Goal: Task Accomplishment & Management: Manage account settings

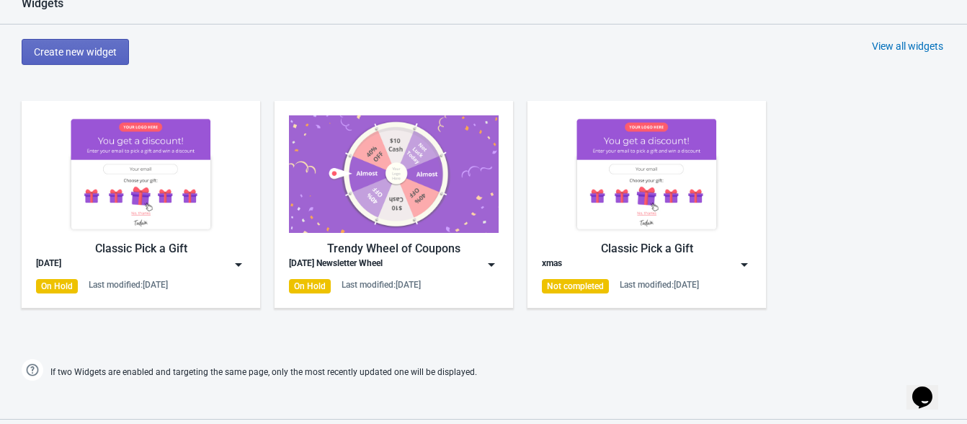
scroll to position [846, 0]
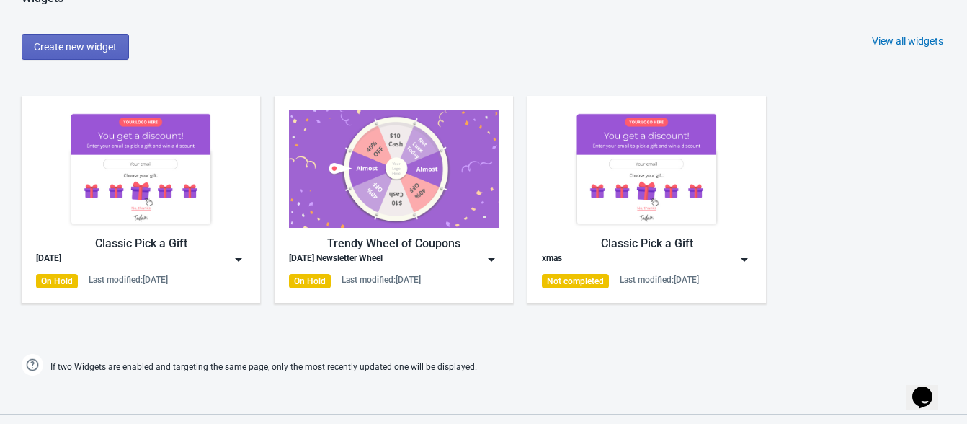
click at [135, 254] on div "[DATE]" at bounding box center [141, 259] width 210 height 14
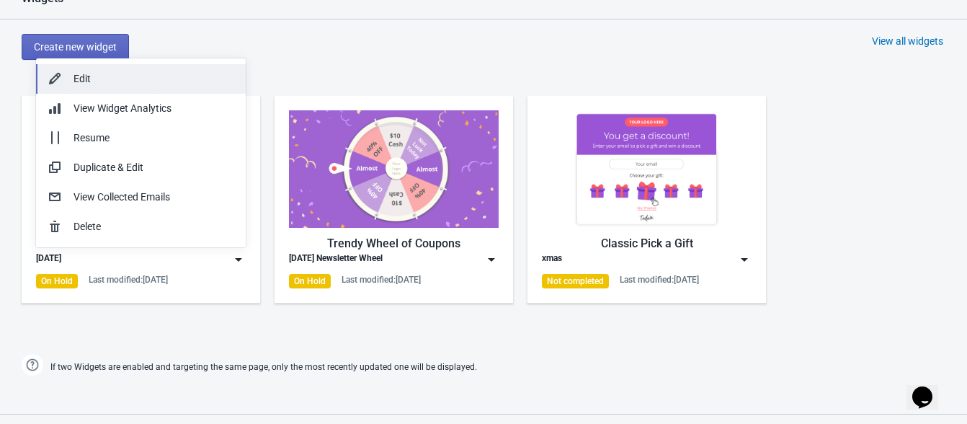
click at [121, 76] on div "Edit" at bounding box center [153, 78] width 161 height 15
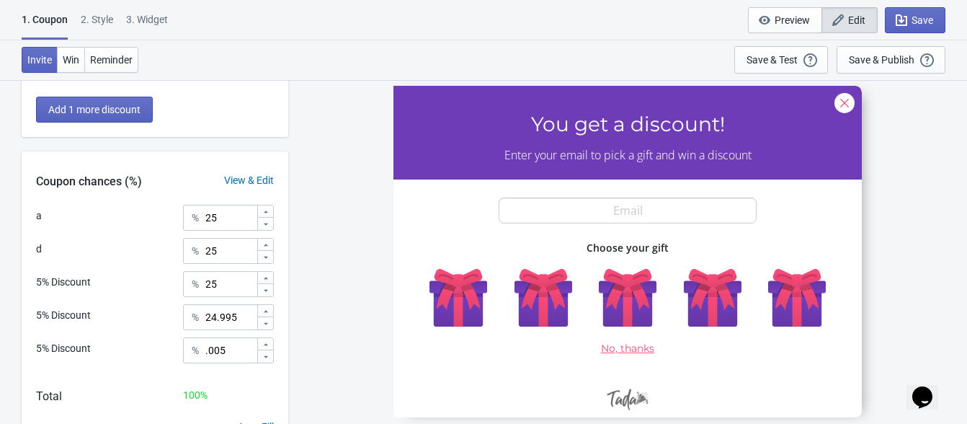
scroll to position [436, 0]
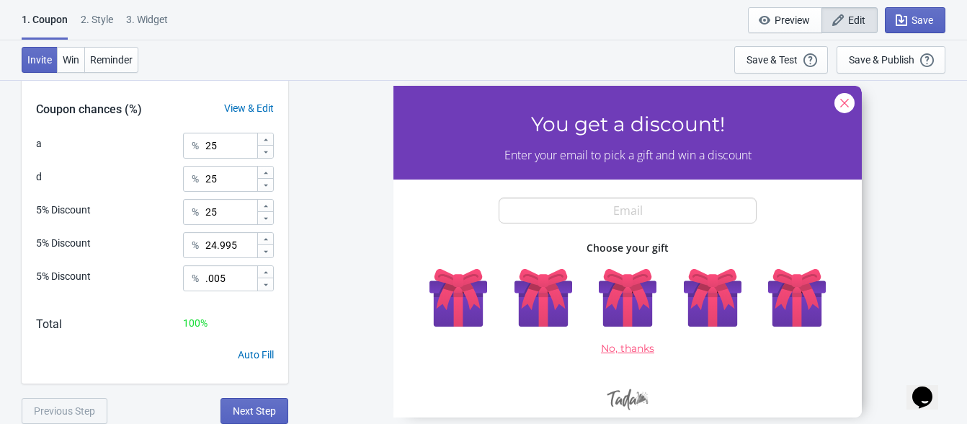
click at [103, 19] on div "2 . Style" at bounding box center [97, 24] width 32 height 25
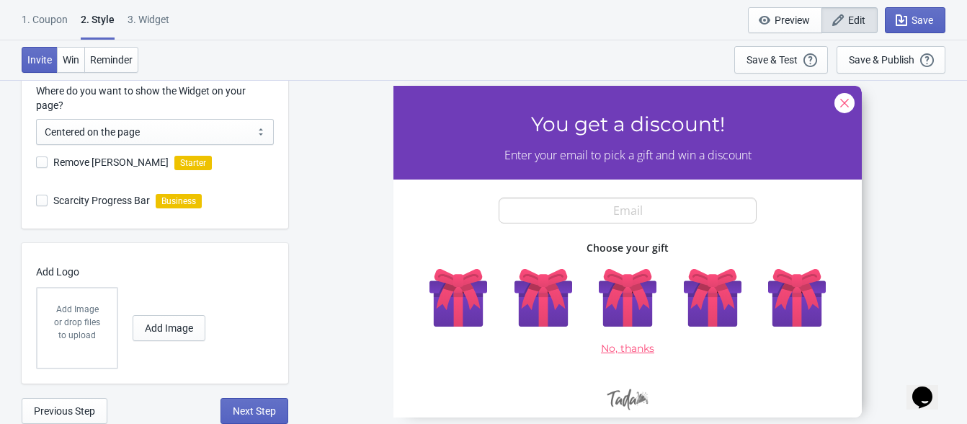
scroll to position [0, 0]
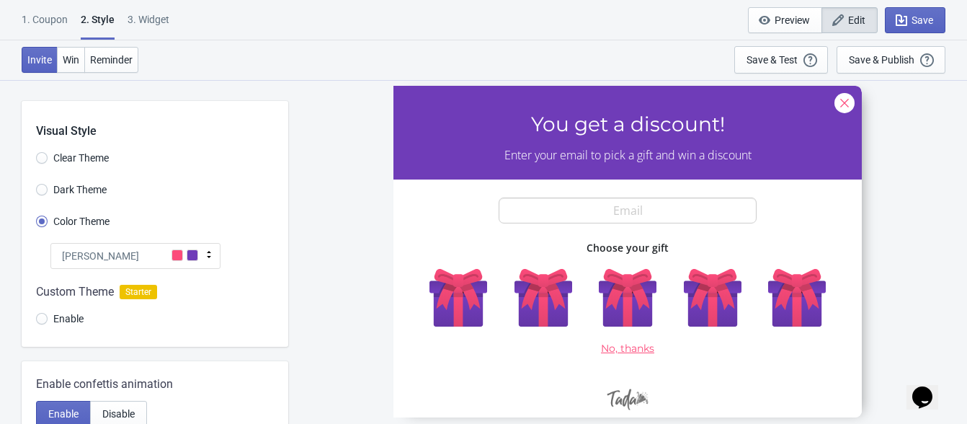
click at [144, 24] on div "3. Widget" at bounding box center [148, 24] width 42 height 25
select select "once"
select select "1"
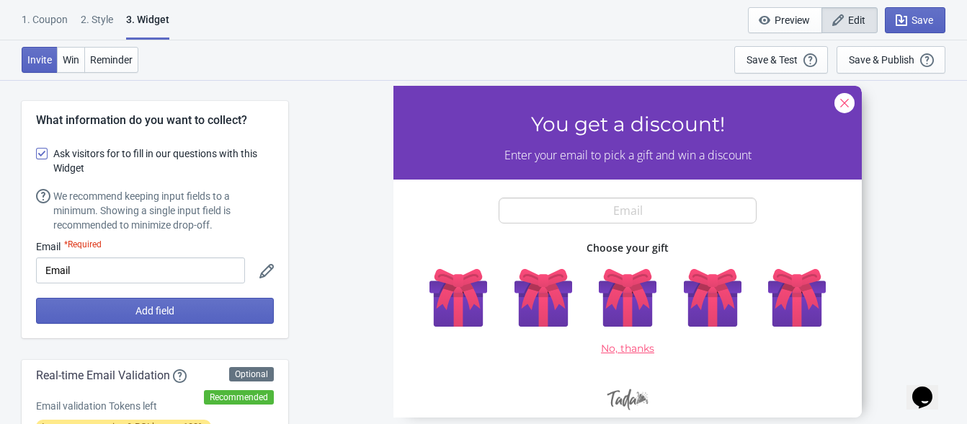
scroll to position [1927, 0]
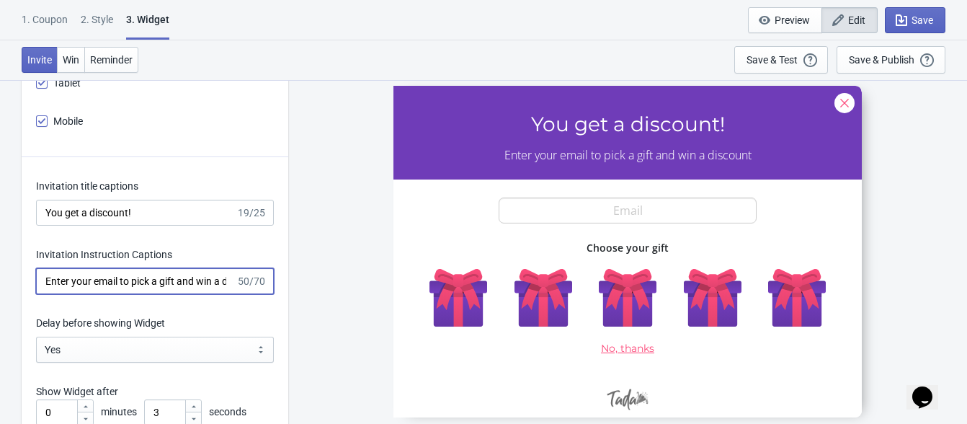
click at [120, 282] on input "Enter your email to pick a gift and win a discount" at bounding box center [136, 281] width 200 height 26
